Goal: Task Accomplishment & Management: Manage account settings

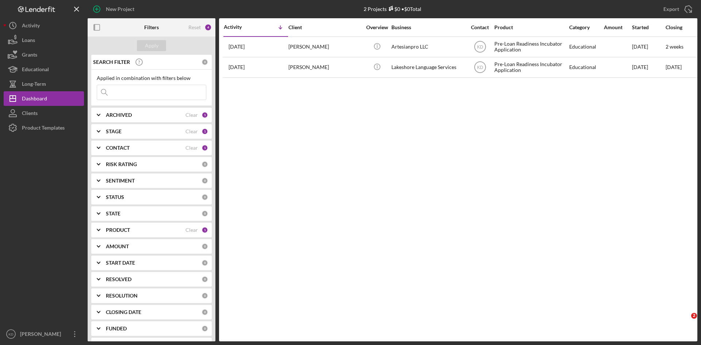
click at [128, 131] on div "STAGE" at bounding box center [146, 131] width 80 height 6
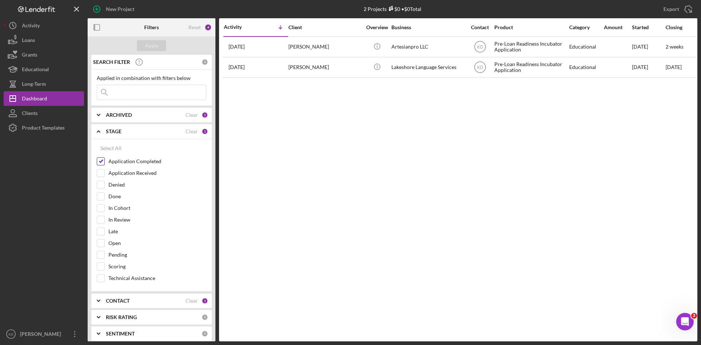
click at [104, 163] on input "Application Completed" at bounding box center [100, 161] width 7 height 7
checkbox input "false"
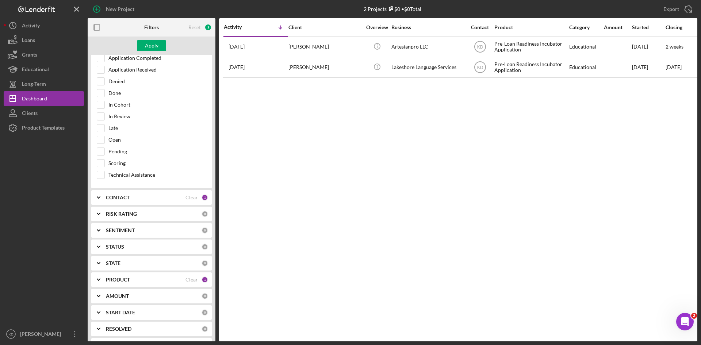
scroll to position [109, 0]
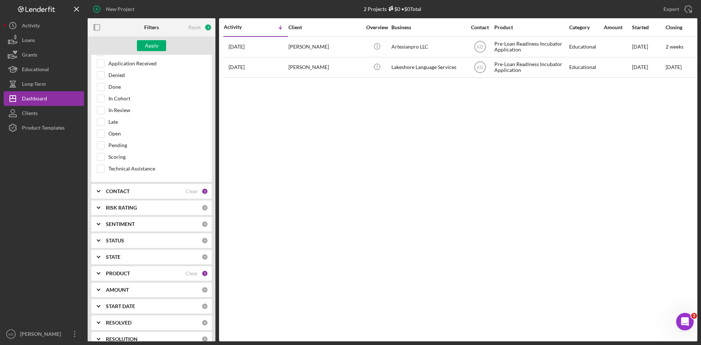
click at [113, 189] on b "CONTACT" at bounding box center [118, 191] width 24 height 6
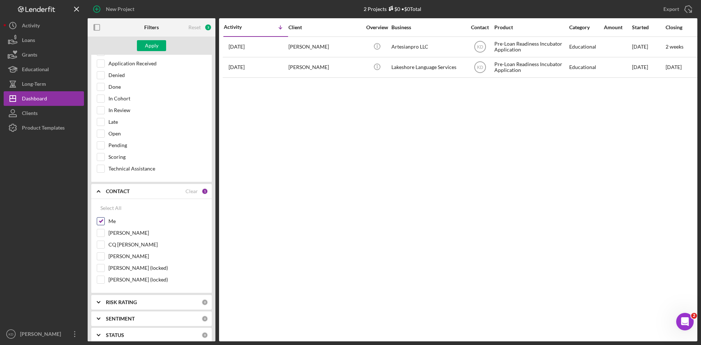
click at [101, 223] on input "Me" at bounding box center [100, 220] width 7 height 7
checkbox input "false"
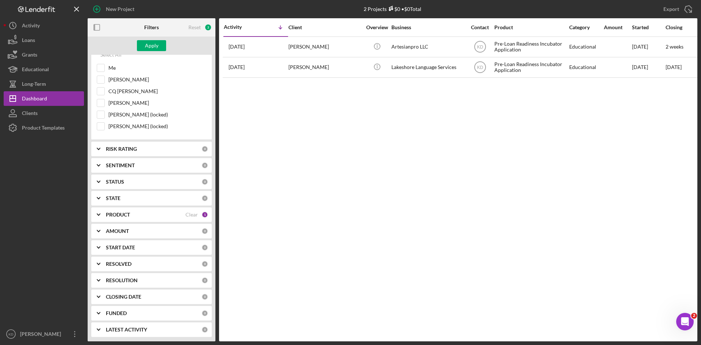
scroll to position [264, 0]
click at [140, 215] on div "PRODUCT" at bounding box center [146, 214] width 80 height 6
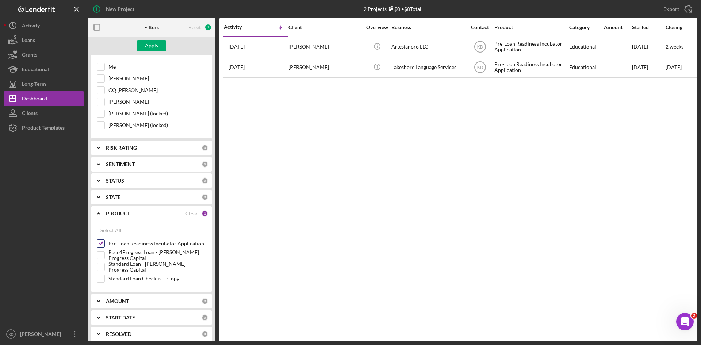
click at [100, 245] on input "Pre-Loan Readiness Incubator Application" at bounding box center [100, 243] width 7 height 7
checkbox input "false"
click at [105, 271] on div "Standard Loan - [PERSON_NAME] Progress Capital" at bounding box center [151, 269] width 109 height 12
click at [104, 267] on input "Standard Loan - [PERSON_NAME] Progress Capital" at bounding box center [100, 266] width 7 height 7
checkbox input "true"
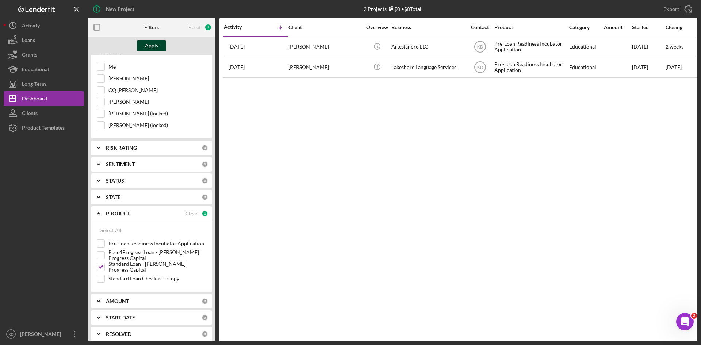
click at [159, 45] on button "Apply" at bounding box center [151, 45] width 29 height 11
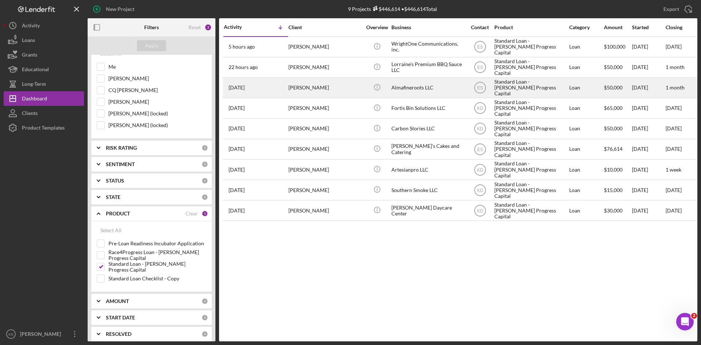
click at [407, 84] on div "Almafineroots LLC" at bounding box center [427, 87] width 73 height 19
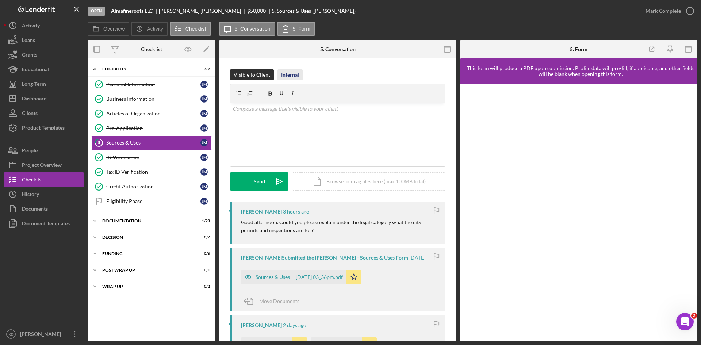
click at [289, 76] on div "Internal" at bounding box center [290, 74] width 18 height 11
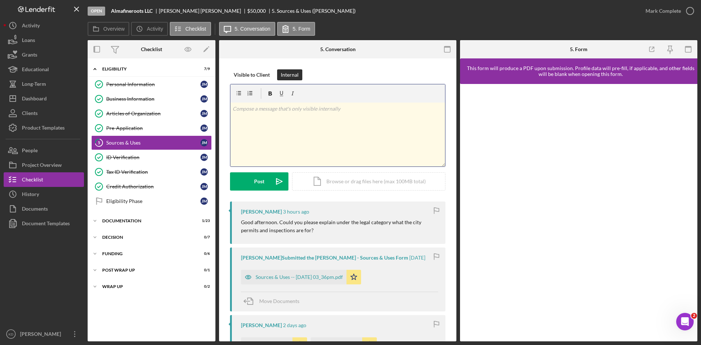
click at [270, 134] on div "v Color teal Color pink Remove color Add row above Add row below Add column bef…" at bounding box center [337, 135] width 215 height 64
click at [266, 191] on div "Visible to Client Internal v Color teal Color pink Remove color Add row above A…" at bounding box center [337, 135] width 215 height 132
click at [265, 182] on button "Post Icon/icon-invite-send" at bounding box center [259, 181] width 58 height 18
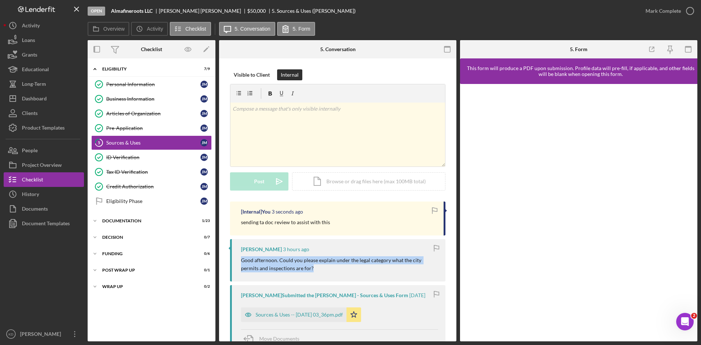
drag, startPoint x: 318, startPoint y: 269, endPoint x: 239, endPoint y: 259, distance: 79.7
click at [239, 259] on div "Elisa Starnes 3 hours ago Good afternoon. Could you please explain under the le…" at bounding box center [337, 260] width 215 height 42
copy p "Good afternoon. Could you please explain under the legal category what the city…"
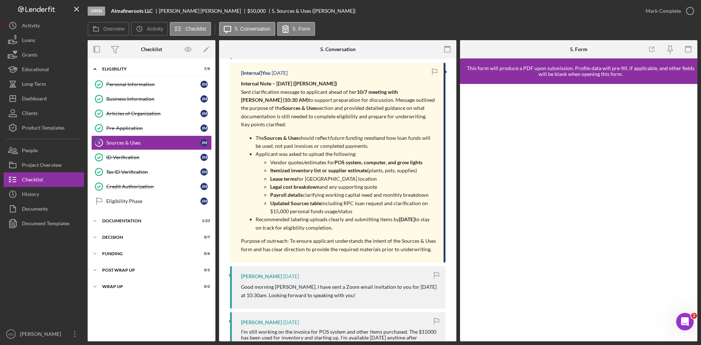
scroll to position [912, 0]
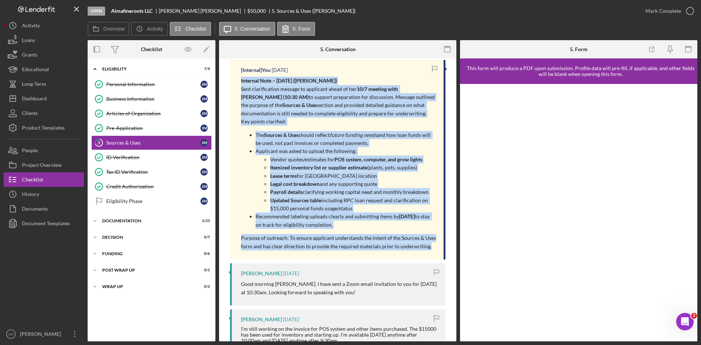
drag, startPoint x: 239, startPoint y: 78, endPoint x: 432, endPoint y: 255, distance: 261.9
click at [432, 255] on div "[Internal] You 4 days ago Internal Note – 10/6/2025 (Kai Dumont) Sent clarifica…" at bounding box center [337, 160] width 215 height 200
copy div "Internal Note – 10/6/2025 (Kai Dumont) Sent clarification message to applicant …"
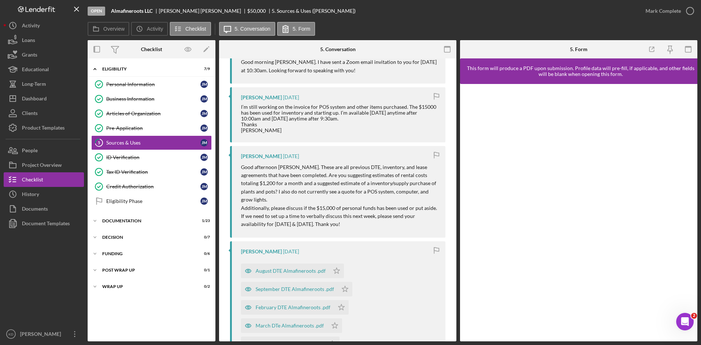
scroll to position [1058, 0]
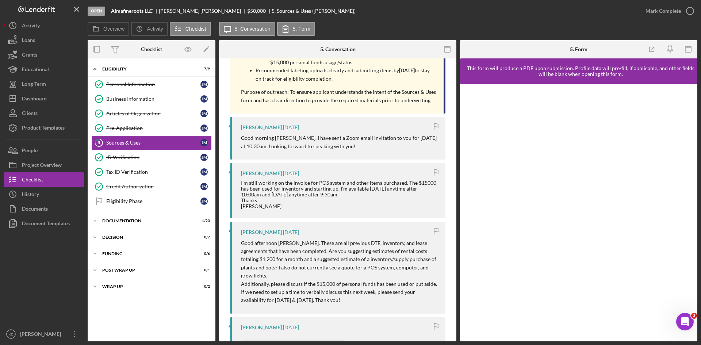
click at [367, 214] on div "Juliana Marica 1 week ago I’m still working on the invoice for POS system and o…" at bounding box center [337, 190] width 215 height 55
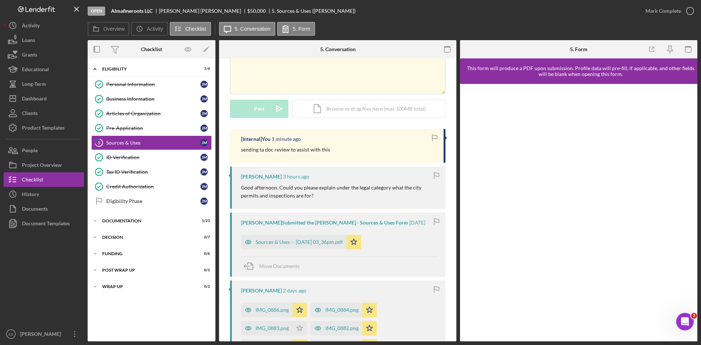
scroll to position [73, 0]
click at [324, 242] on div "Sources & Uses -- 2025-10-09 03_36pm.pdf" at bounding box center [298, 242] width 87 height 6
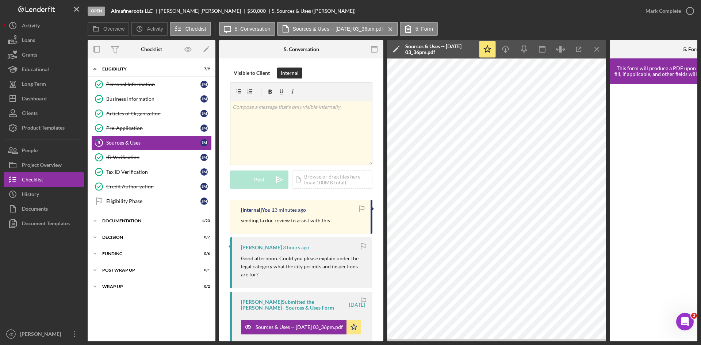
scroll to position [0, 0]
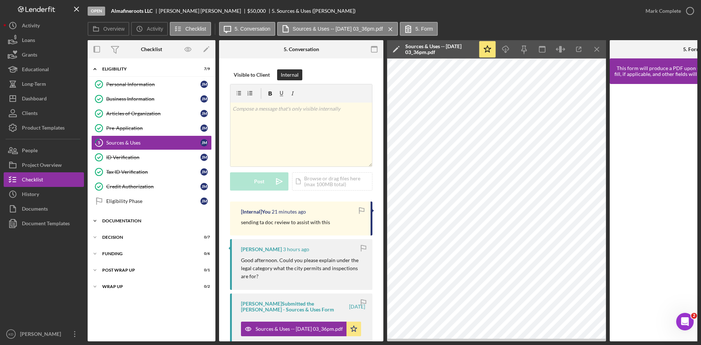
click at [93, 221] on icon "Icon/Expander" at bounding box center [95, 220] width 15 height 15
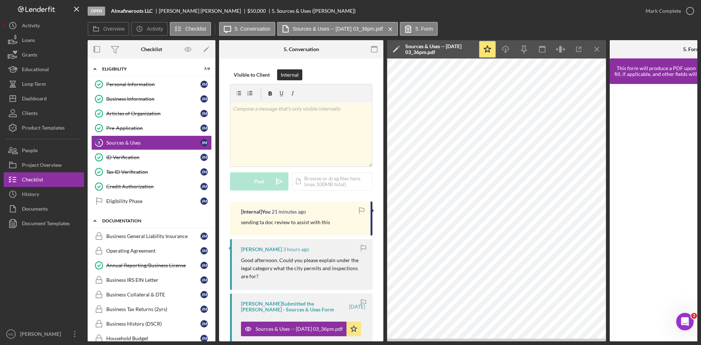
click at [103, 220] on div "Documentation" at bounding box center [154, 221] width 104 height 4
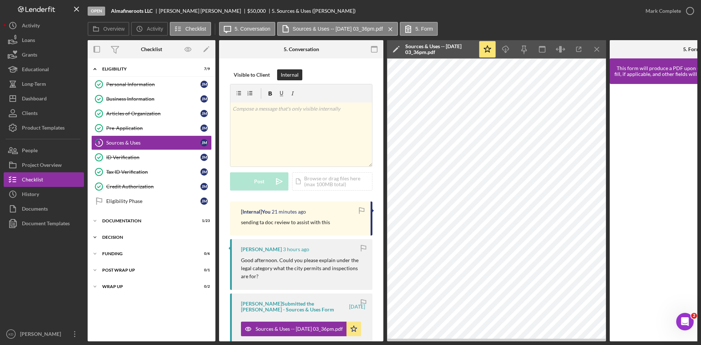
click at [111, 236] on div "Icon/Expander Decision 0 / 7" at bounding box center [152, 237] width 128 height 15
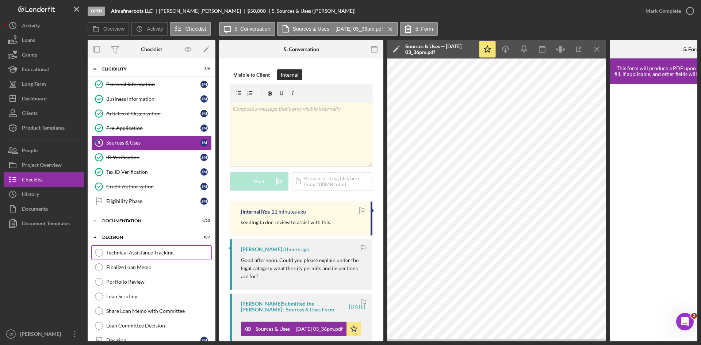
click at [114, 251] on div "Technical Assistance Tracking" at bounding box center [158, 253] width 105 height 6
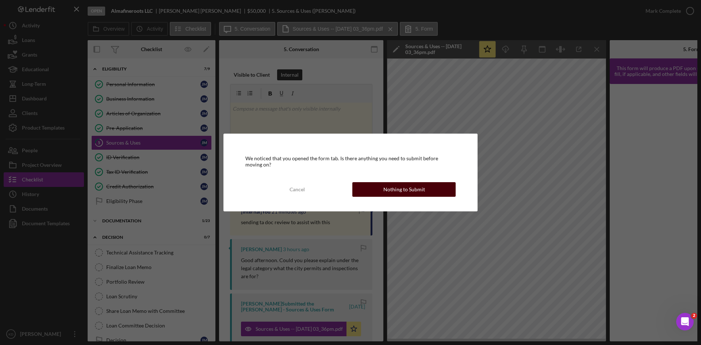
click at [400, 191] on div "Nothing to Submit" at bounding box center [404, 189] width 42 height 15
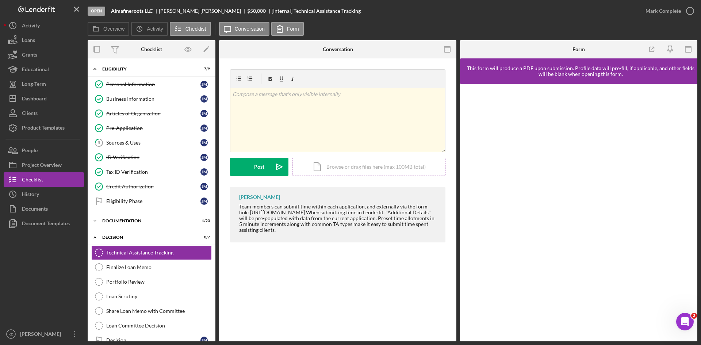
click at [363, 168] on div "Icon/Document Browse or drag files here (max 100MB total) Tap to choose files o…" at bounding box center [368, 167] width 153 height 18
click at [142, 147] on link "5 Sources & Uses J M" at bounding box center [151, 142] width 120 height 15
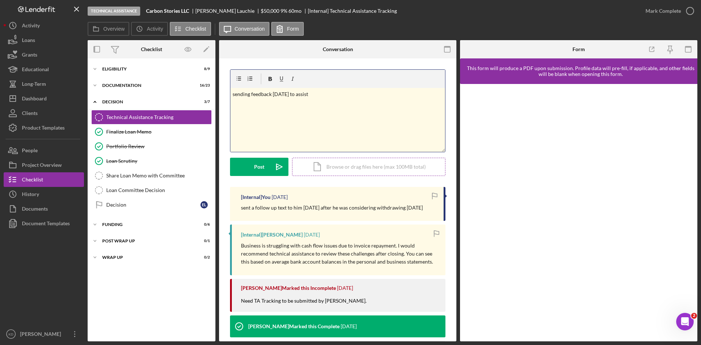
click at [335, 170] on div "Icon/Document Browse or drag files here (max 100MB total) Tap to choose files o…" at bounding box center [368, 167] width 153 height 18
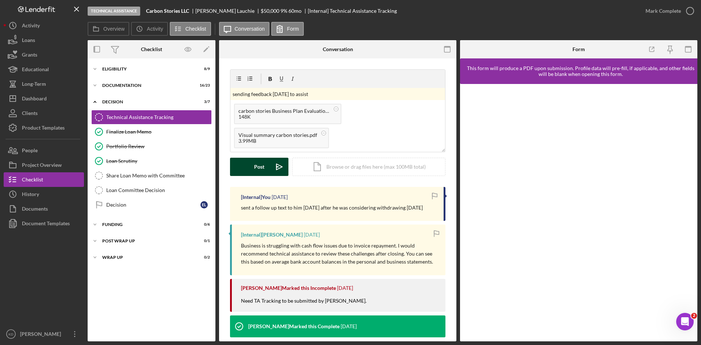
click at [254, 166] on button "Post Icon/icon-invite-send" at bounding box center [259, 167] width 58 height 18
